Goal: Use online tool/utility: Utilize a website feature to perform a specific function

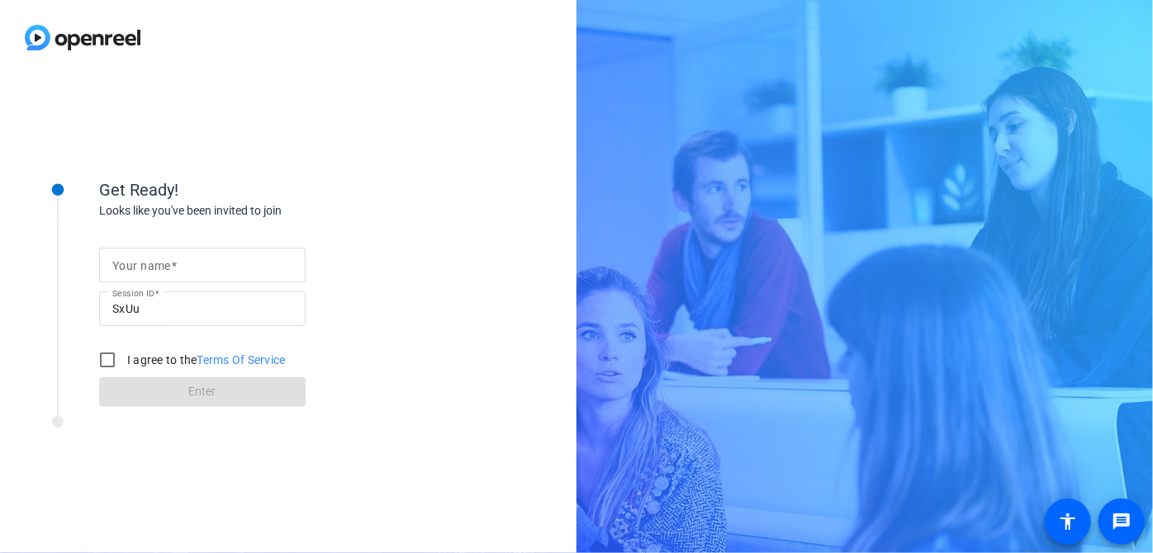
click at [185, 267] on input "Your name" at bounding box center [202, 265] width 180 height 20
type input "[PERSON_NAME]"
click at [112, 355] on input "I agree to the Terms Of Service" at bounding box center [107, 360] width 33 height 33
checkbox input "true"
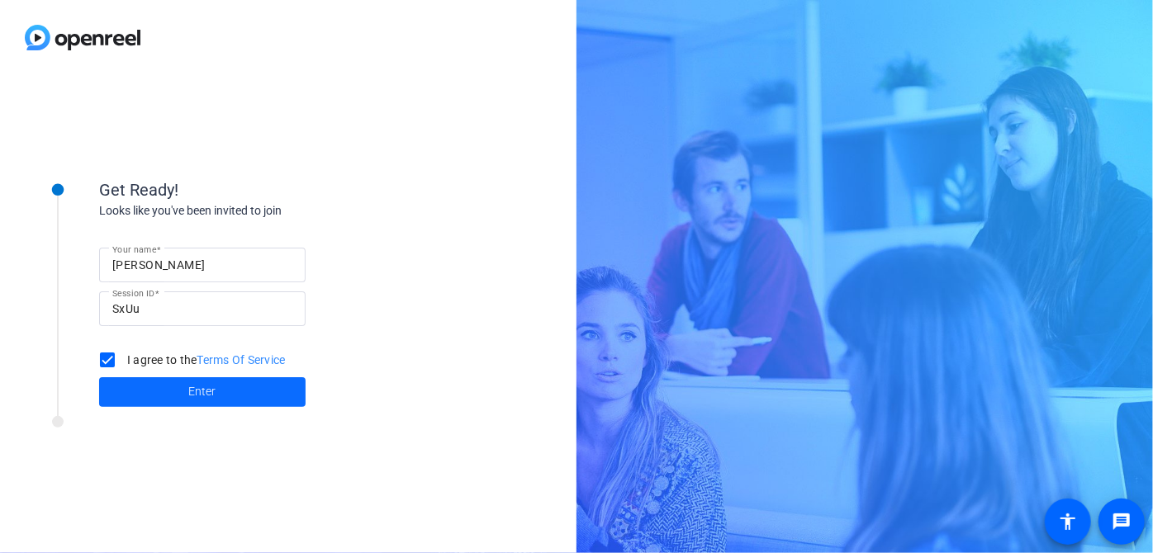
click at [245, 399] on span at bounding box center [202, 392] width 206 height 40
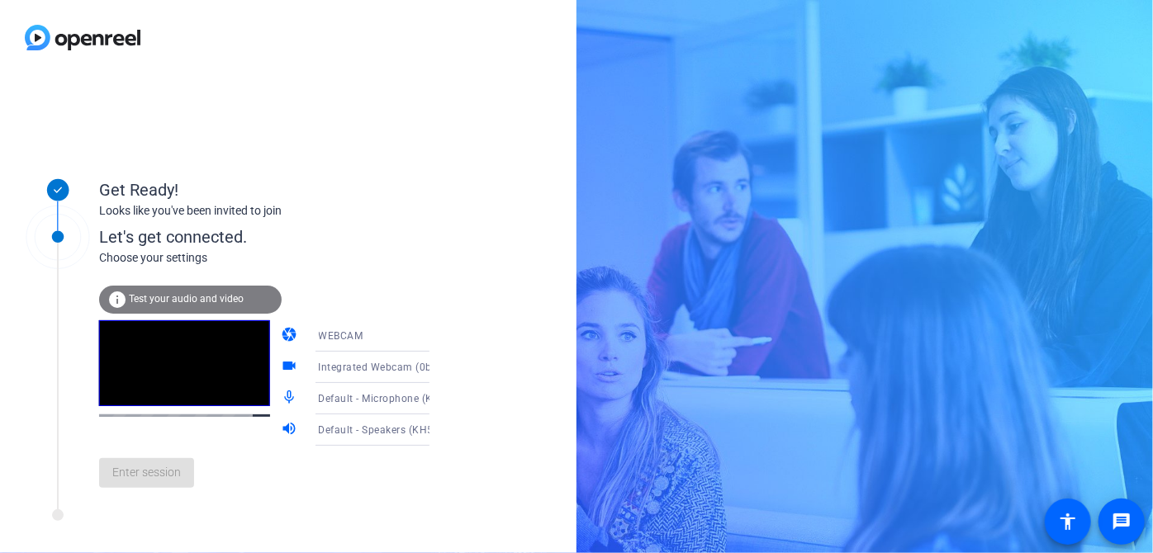
click at [209, 303] on span "Test your audio and video" at bounding box center [186, 299] width 115 height 12
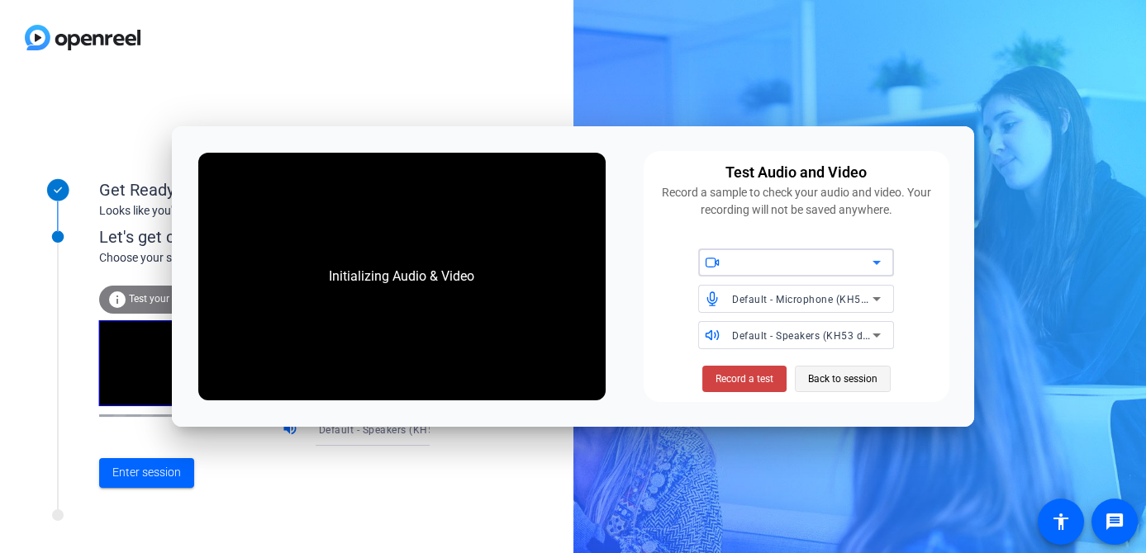
click at [857, 383] on span "Back to session" at bounding box center [842, 378] width 69 height 31
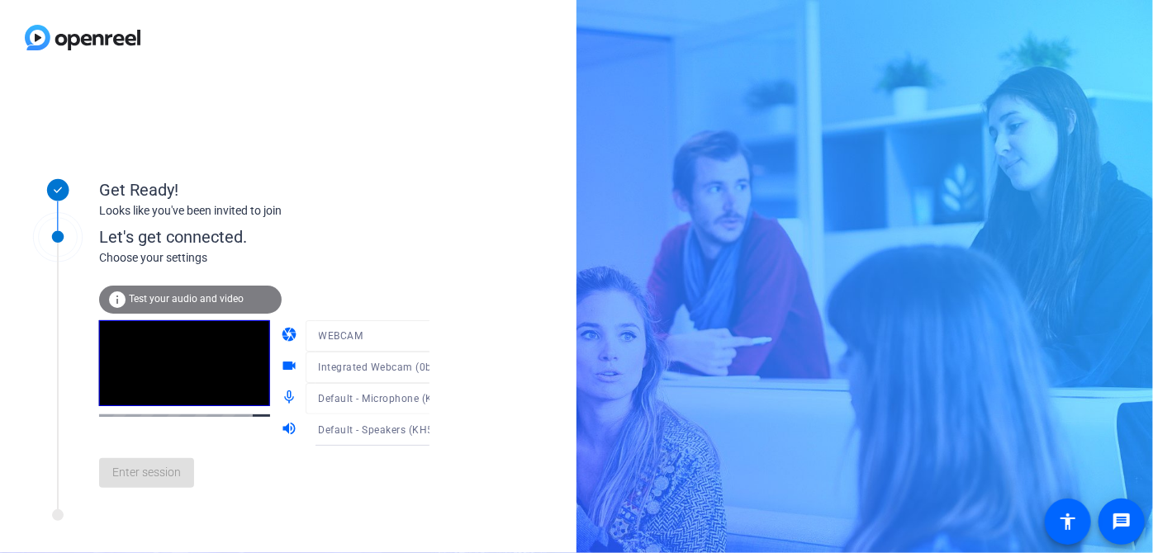
click at [120, 500] on div "Enter session" at bounding box center [281, 473] width 364 height 55
click at [202, 300] on span "Test your audio and video" at bounding box center [186, 299] width 115 height 12
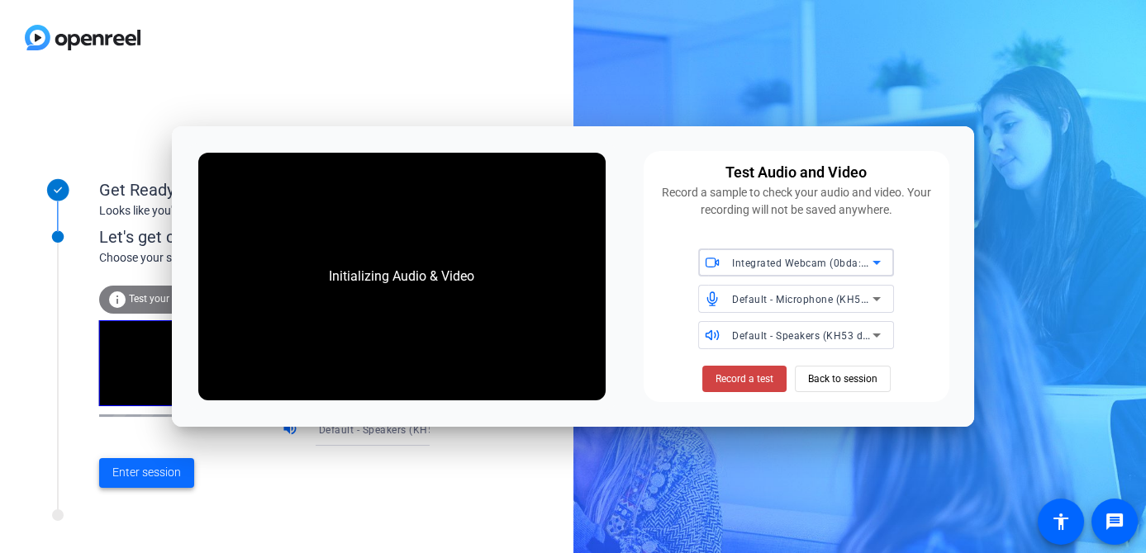
click at [118, 481] on span "Enter session" at bounding box center [146, 472] width 69 height 17
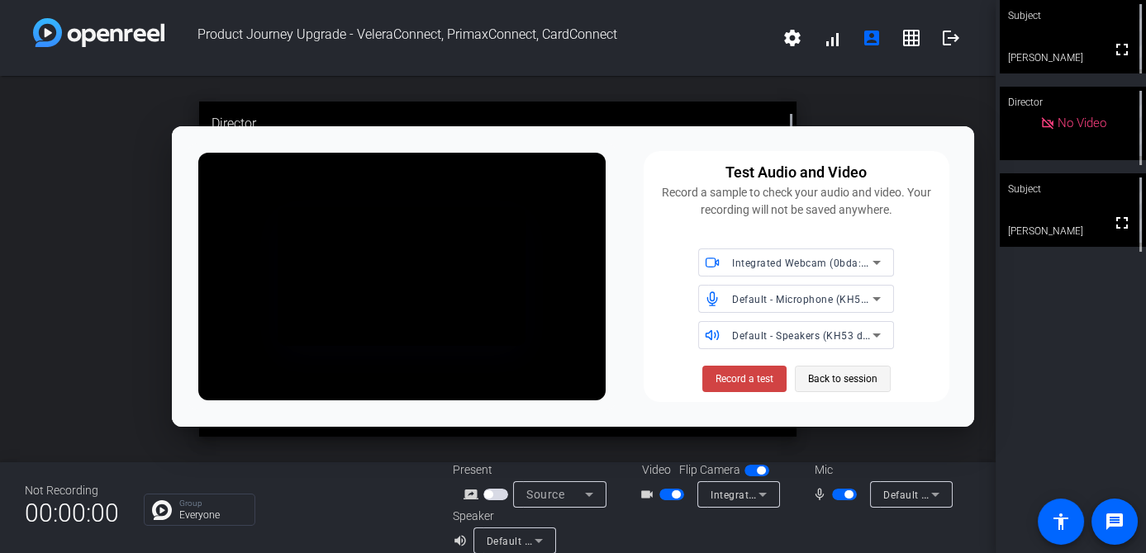
click at [854, 381] on span "Back to session" at bounding box center [842, 378] width 69 height 31
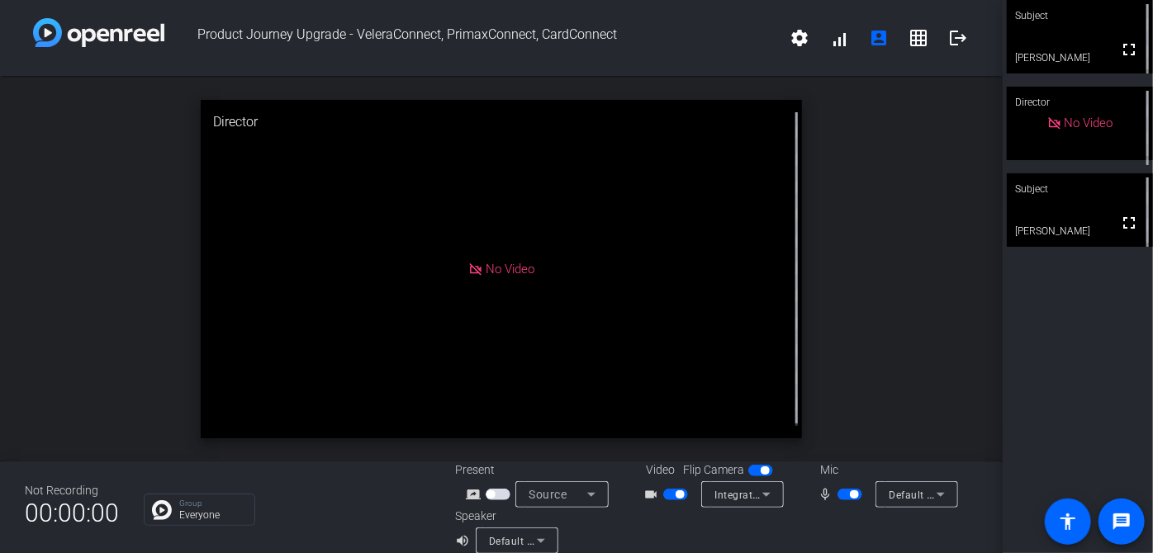
scroll to position [19, 0]
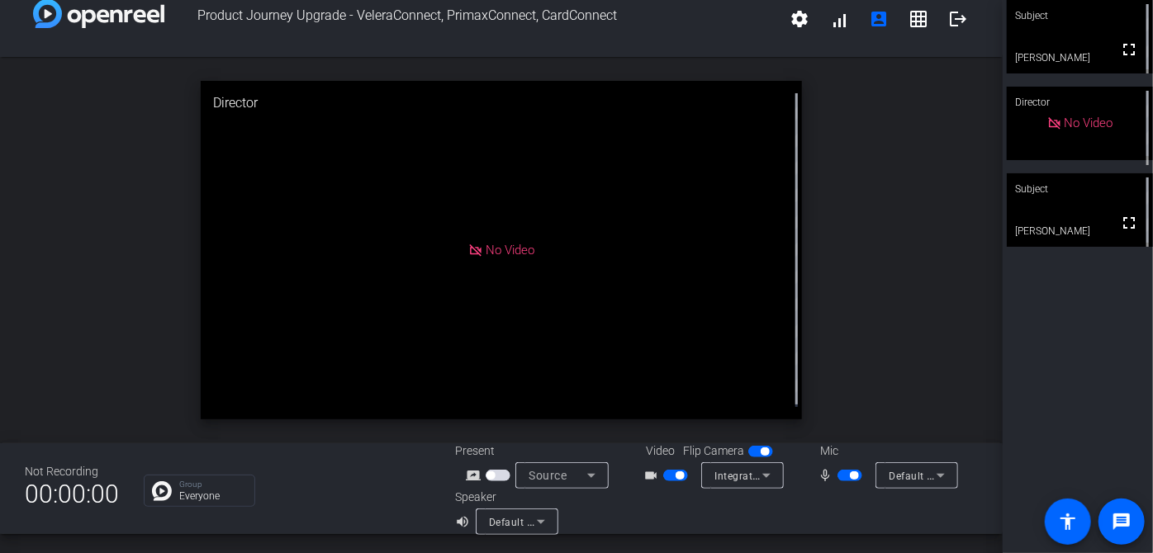
click at [522, 522] on span "Default - Speakers (KH53 dongle)" at bounding box center [569, 521] width 161 height 13
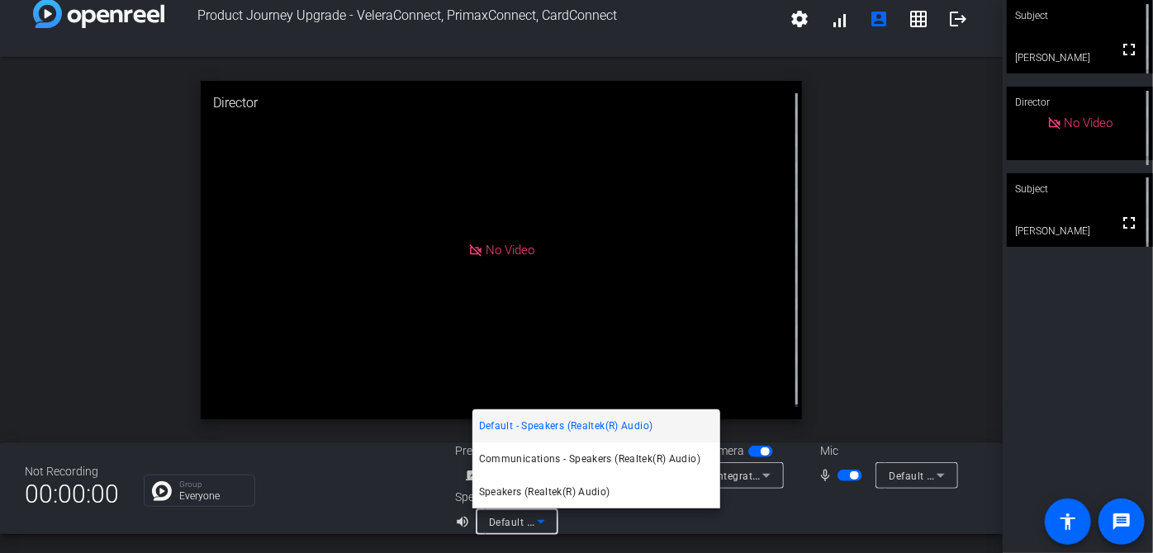
click at [892, 361] on div at bounding box center [576, 276] width 1153 height 553
